Goal: Navigation & Orientation: Find specific page/section

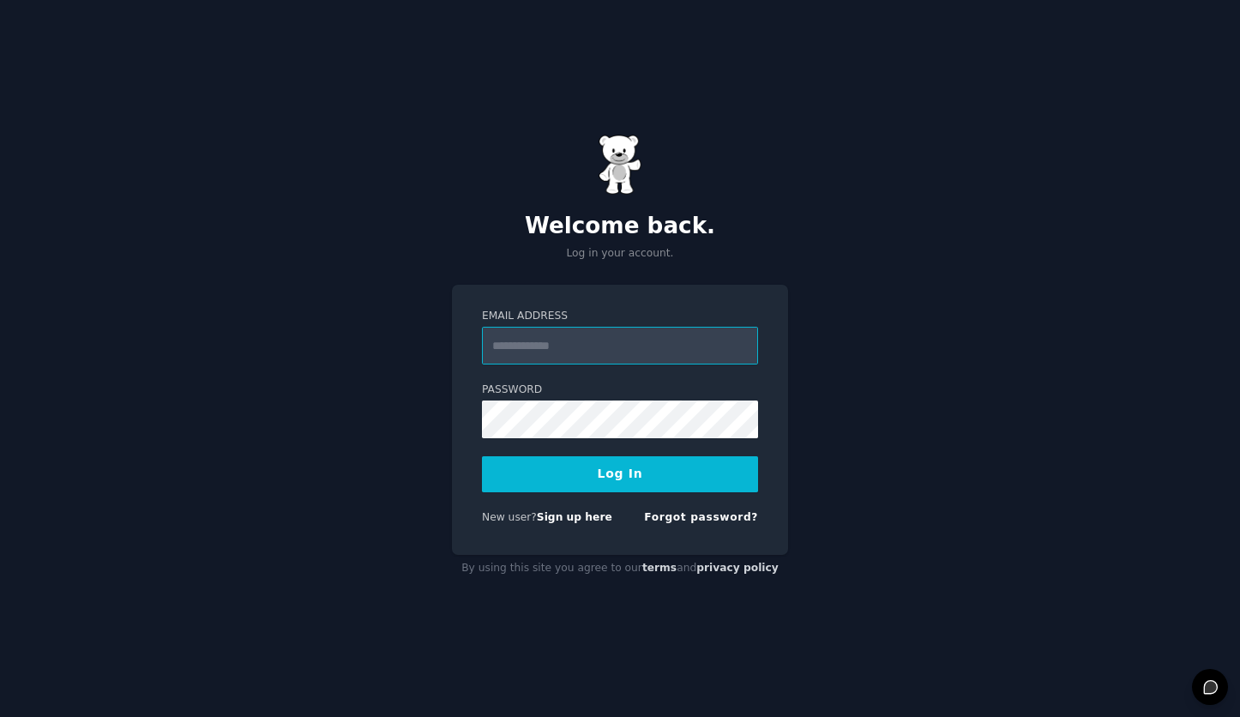
type input "**********"
click at [564, 476] on button "Log In" at bounding box center [620, 474] width 276 height 36
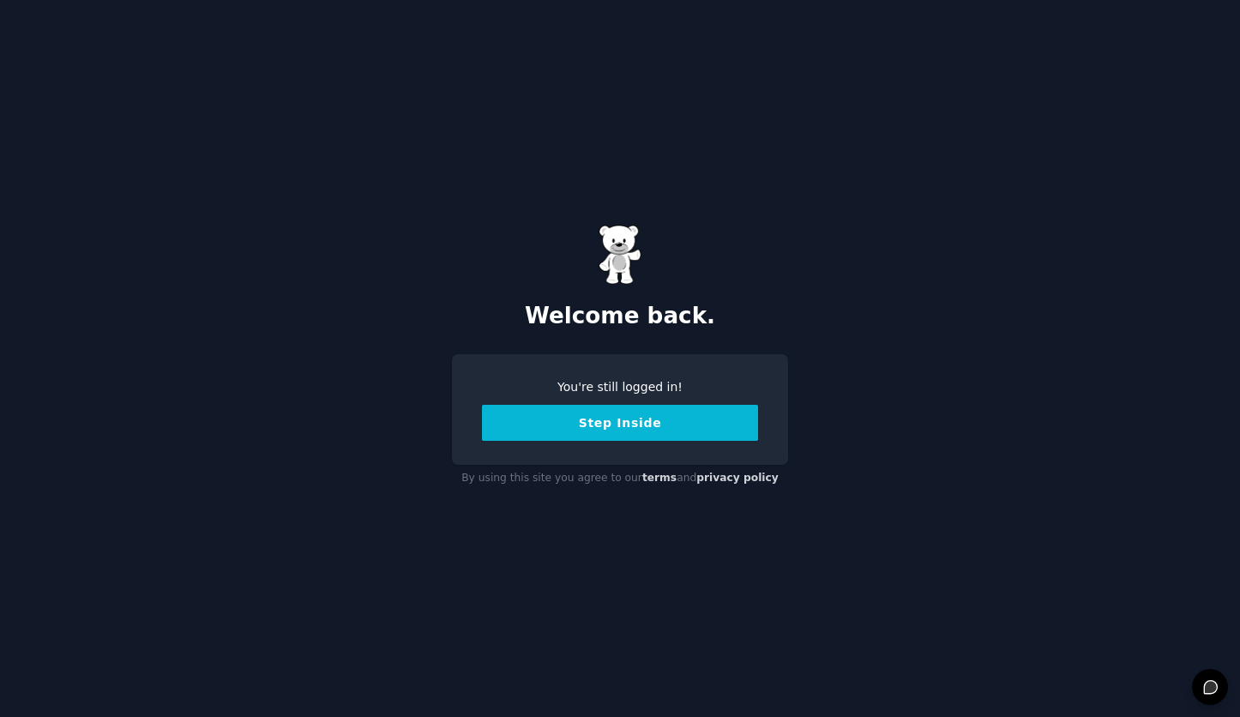
click at [588, 422] on button "Step Inside" at bounding box center [620, 423] width 276 height 36
